Goal: Task Accomplishment & Management: Use online tool/utility

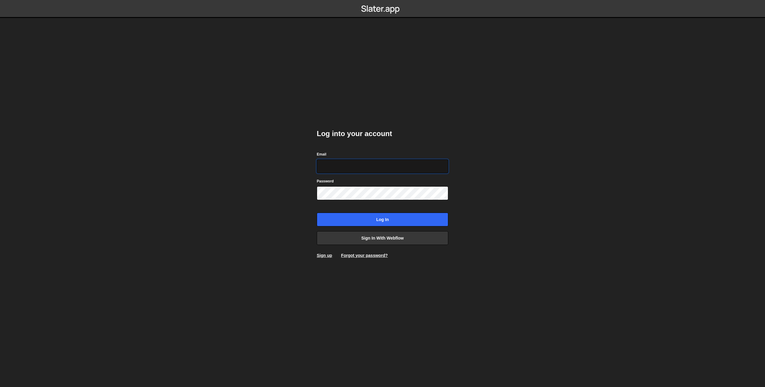
type input "[EMAIL_ADDRESS][DOMAIN_NAME]"
click at [383, 221] on input "Log in" at bounding box center [382, 219] width 131 height 14
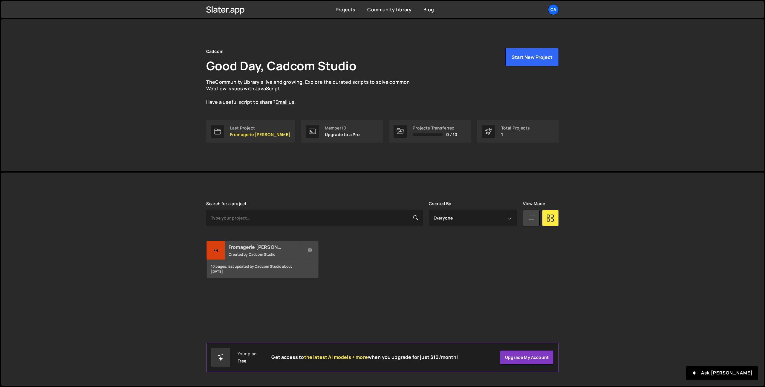
click at [259, 254] on small "Created by Cadcom Studio" at bounding box center [265, 254] width 72 height 5
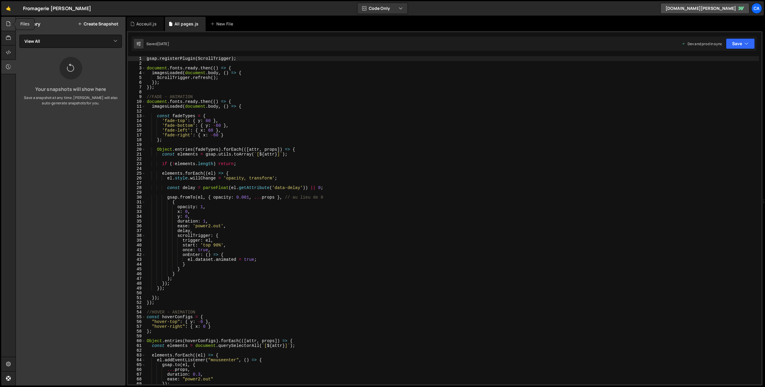
click at [12, 24] on div at bounding box center [8, 24] width 15 height 14
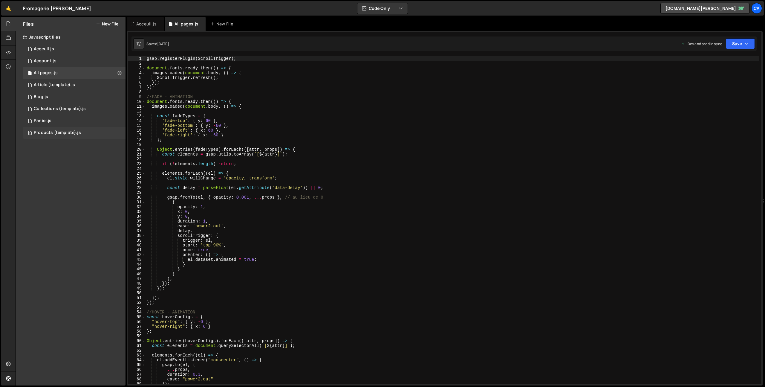
click at [56, 131] on div "Products (template).js" at bounding box center [57, 132] width 47 height 5
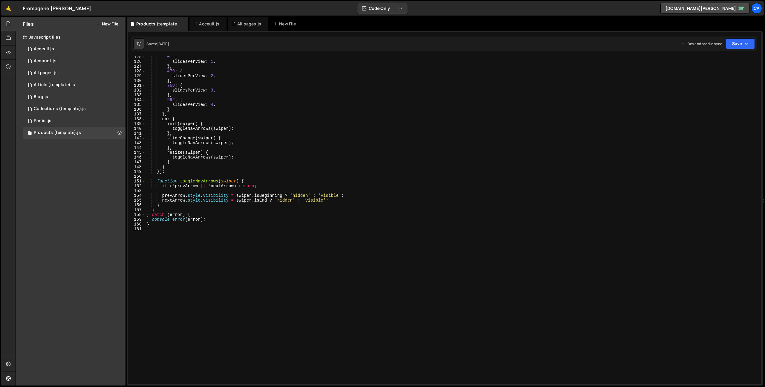
scroll to position [603, 0]
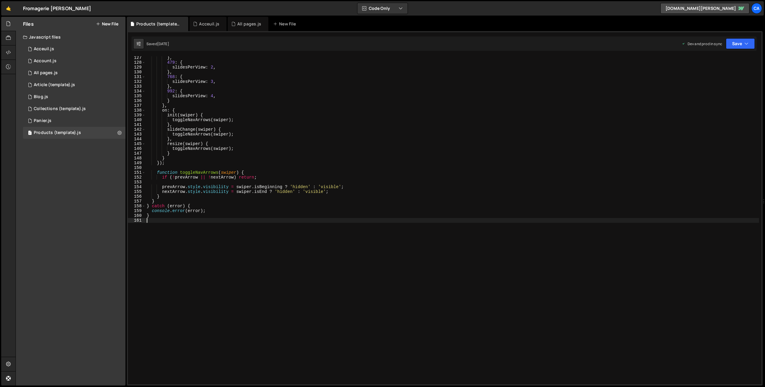
click at [194, 254] on div "} , 479 : { slidesPerView : 2 , } , 768 : { slidesPerView : 3 , } , 992 : { sli…" at bounding box center [451, 223] width 613 height 337
paste textarea "</script>"
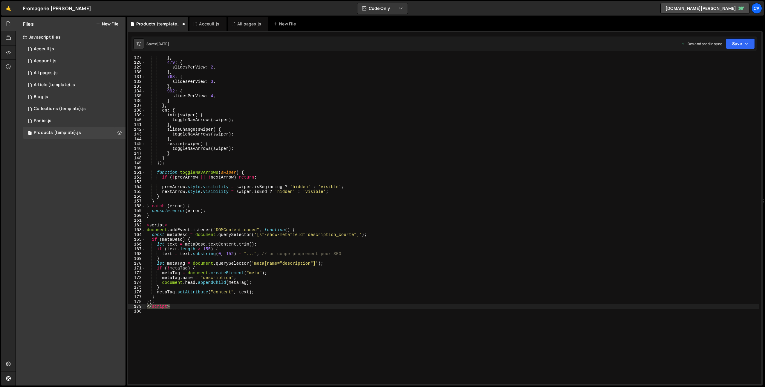
drag, startPoint x: 156, startPoint y: 306, endPoint x: 123, endPoint y: 305, distance: 32.3
click at [123, 305] on div "Files New File Javascript files 1 Acceuil.js 0 1 Account.js 0 1 All pages.js 0 1" at bounding box center [390, 201] width 749 height 369
type textarea "</script>"
drag, startPoint x: 171, startPoint y: 225, endPoint x: 131, endPoint y: 223, distance: 40.4
click at [131, 223] on div "}); 127 128 129 130 131 132 133 134 135 136 137 138 139 140 141 142 143 144 145…" at bounding box center [444, 220] width 633 height 328
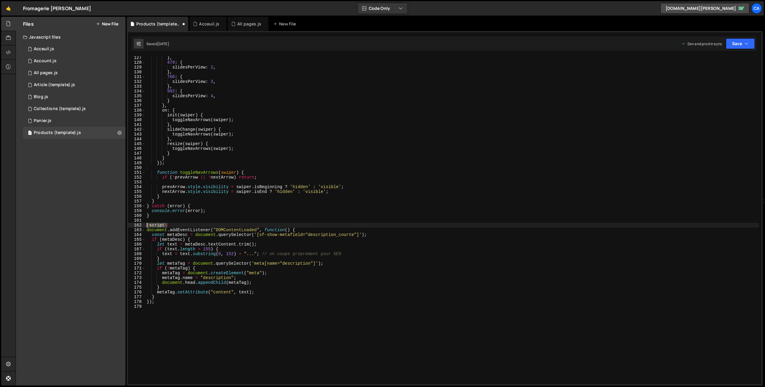
type textarea "<script>"
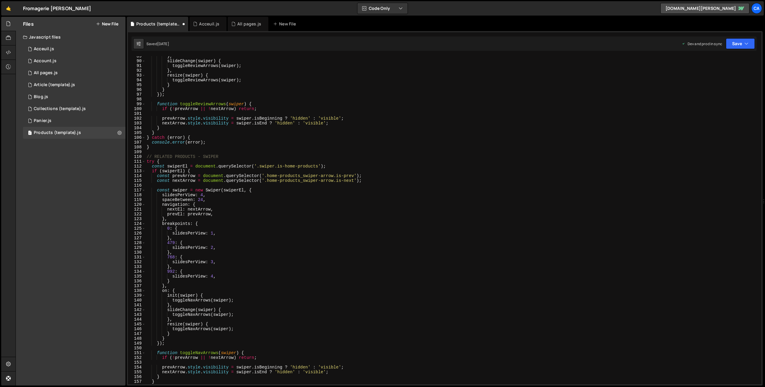
scroll to position [401, 0]
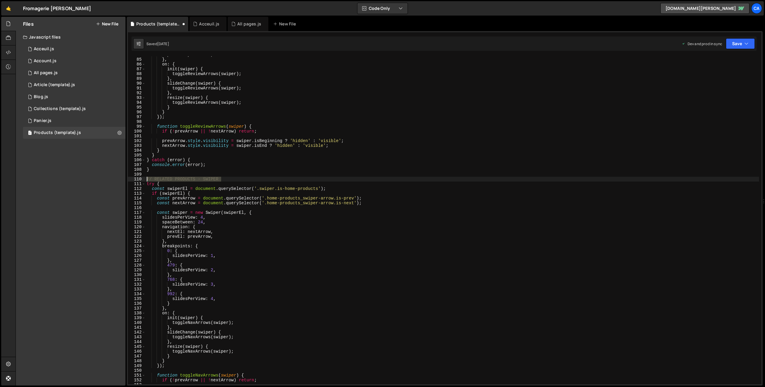
drag, startPoint x: 223, startPoint y: 178, endPoint x: 129, endPoint y: 180, distance: 93.2
click at [129, 180] on div "84 85 86 87 88 89 90 91 92 93 94 95 96 97 98 99 100 101 102 103 104 105 106 107…" at bounding box center [444, 220] width 633 height 328
type textarea "// RELATED PRODUCTS - SWIPER"
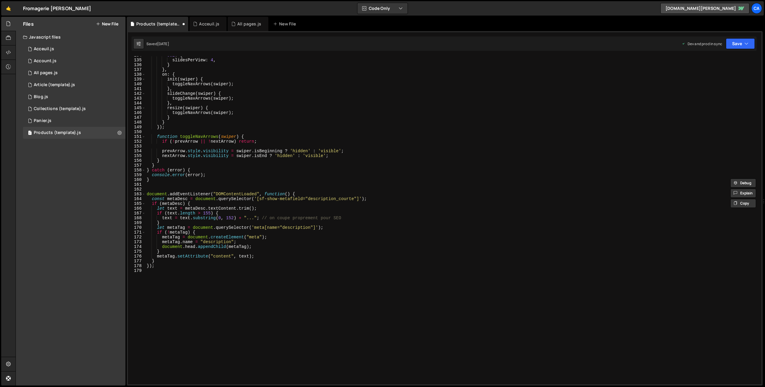
scroll to position [650, 0]
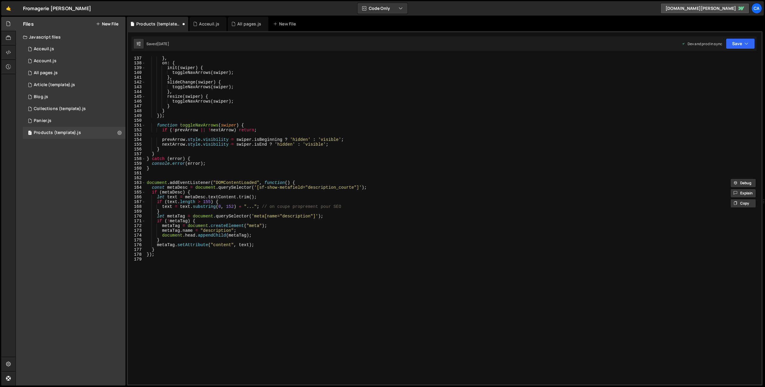
click at [163, 177] on div "} , on : { init ( swiper ) { toggleNavArrows ( swiper ) ; } , slideChange ( swi…" at bounding box center [451, 224] width 613 height 337
paste textarea "// RELATED PRODUCTS - SWIPER"
click at [164, 176] on div "} , on : { init ( swiper ) { toggleNavArrows ( swiper ) ; } , slideChange ( swi…" at bounding box center [451, 224] width 613 height 337
drag, startPoint x: 164, startPoint y: 176, endPoint x: 214, endPoint y: 176, distance: 49.9
click at [214, 176] on div "} , on : { init ( swiper ) { toggleNavArrows ( swiper ) ; } , slideChange ( swi…" at bounding box center [451, 224] width 613 height 337
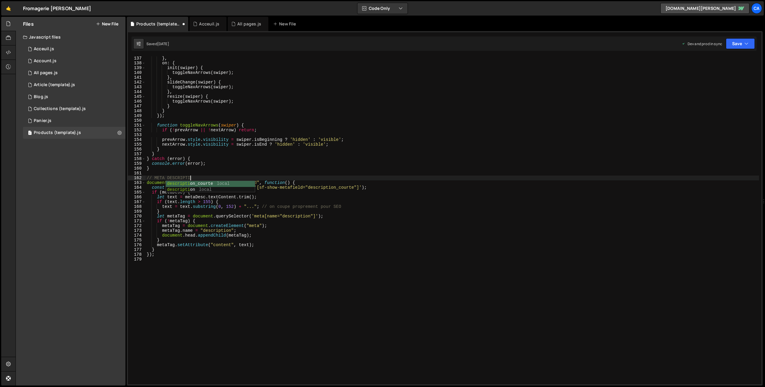
scroll to position [0, 3]
click at [348, 218] on div "} , on : { init ( swiper ) { toggleNavArrows ( swiper ) ; } , slideChange ( swi…" at bounding box center [451, 224] width 613 height 337
click at [749, 44] on button "Save" at bounding box center [740, 43] width 29 height 11
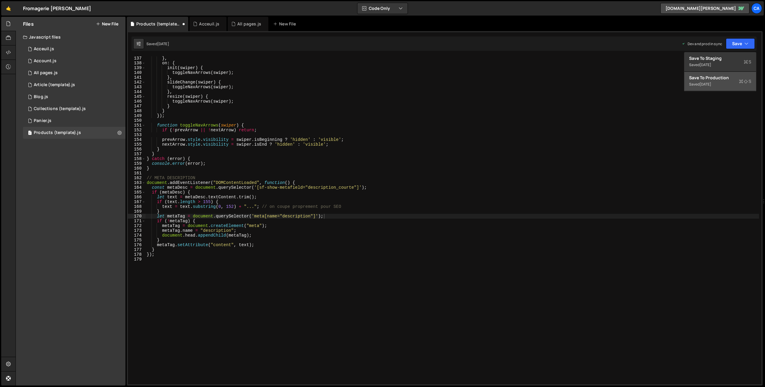
click at [706, 82] on div "[DATE]" at bounding box center [705, 84] width 12 height 5
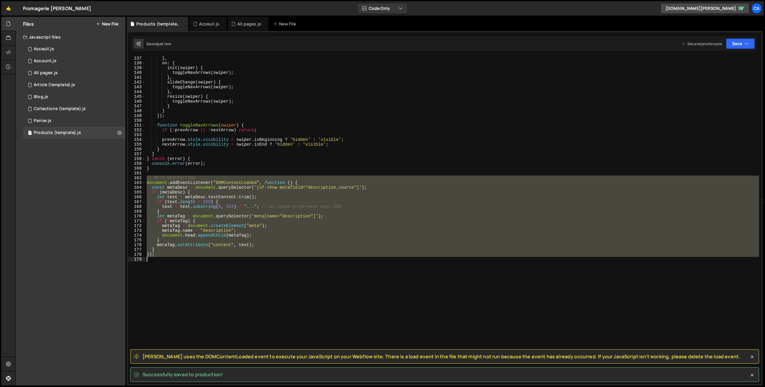
drag, startPoint x: 147, startPoint y: 177, endPoint x: 225, endPoint y: 263, distance: 115.4
click at [225, 263] on div "} , on : { init ( swiper ) { toggleNavArrows ( swiper ) ; } , slideChange ( swi…" at bounding box center [451, 224] width 613 height 337
type textarea "});"
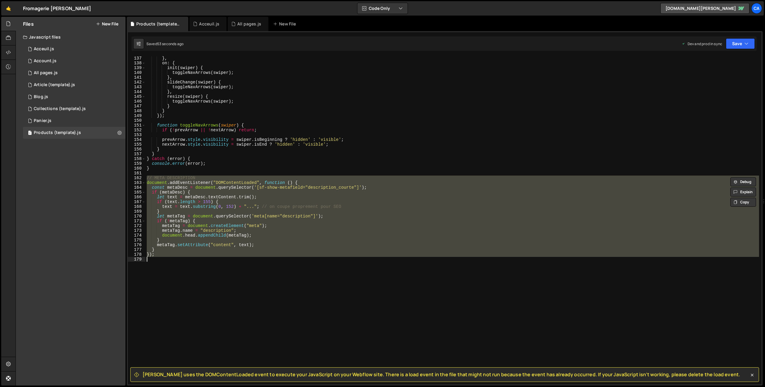
click at [148, 373] on span "[PERSON_NAME] uses the DOMContentLoaded event to execute your JavaScript on you…" at bounding box center [440, 374] width 597 height 7
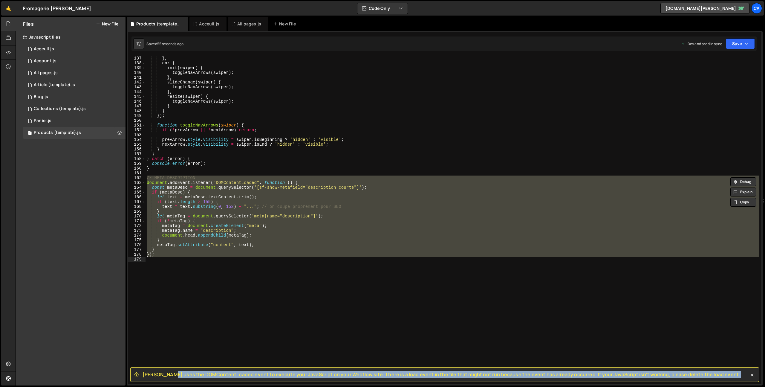
drag, startPoint x: 148, startPoint y: 373, endPoint x: 704, endPoint y: 374, distance: 556.2
click at [704, 374] on div "[PERSON_NAME] uses the DOMContentLoaded event to execute your JavaScript on you…" at bounding box center [444, 374] width 628 height 15
copy div "[PERSON_NAME] uses the DOMContentLoaded event to execute your JavaScript on you…"
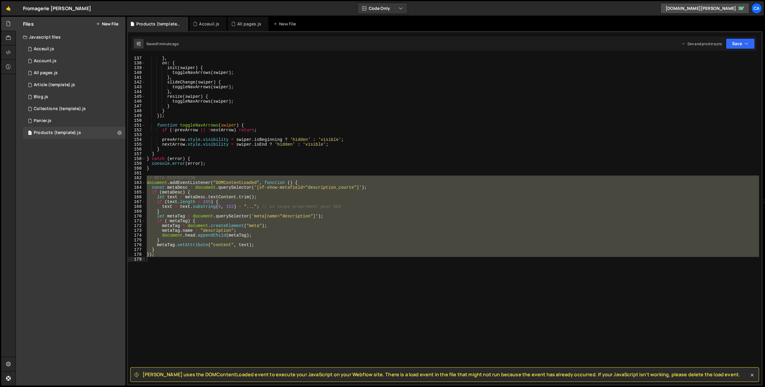
click at [197, 296] on div "} , on : { init ( swiper ) { toggleNavArrows ( swiper ) ; } , slideChange ( swi…" at bounding box center [451, 220] width 613 height 328
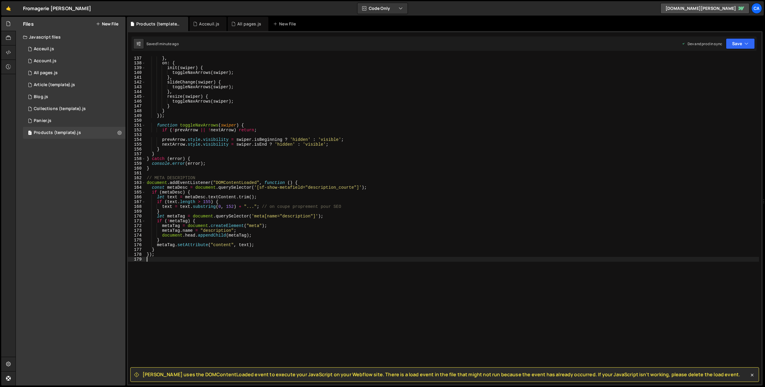
scroll to position [0, 0]
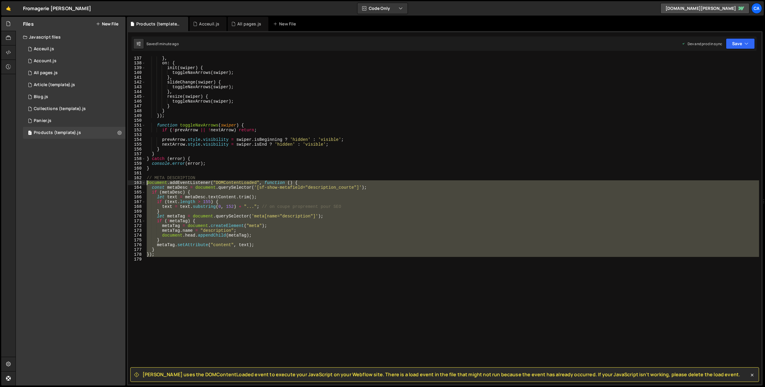
drag, startPoint x: 159, startPoint y: 264, endPoint x: 127, endPoint y: 184, distance: 86.4
click at [127, 184] on div "[PERSON_NAME] uses the DOMContentLoaded event to execute your JavaScript on you…" at bounding box center [445, 208] width 636 height 354
type textarea "document.addEventListener("DOMContentLoaded", function () { const metaDesc = do…"
paste textarea
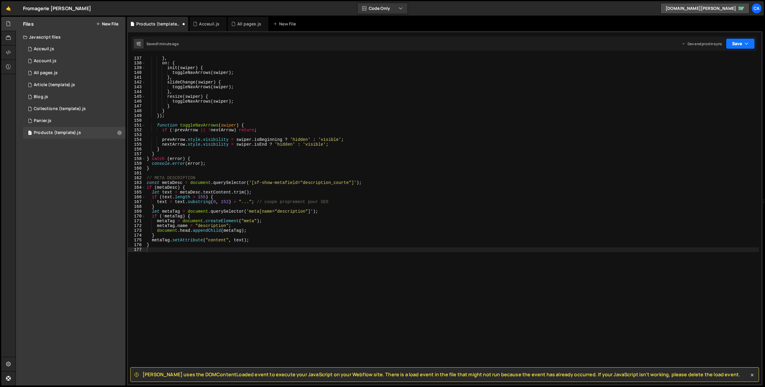
click at [727, 41] on button "Save" at bounding box center [740, 43] width 29 height 11
click at [704, 88] on button "Save to Production S Saved 1 minute ago" at bounding box center [720, 81] width 72 height 19
